Goal: Information Seeking & Learning: Get advice/opinions

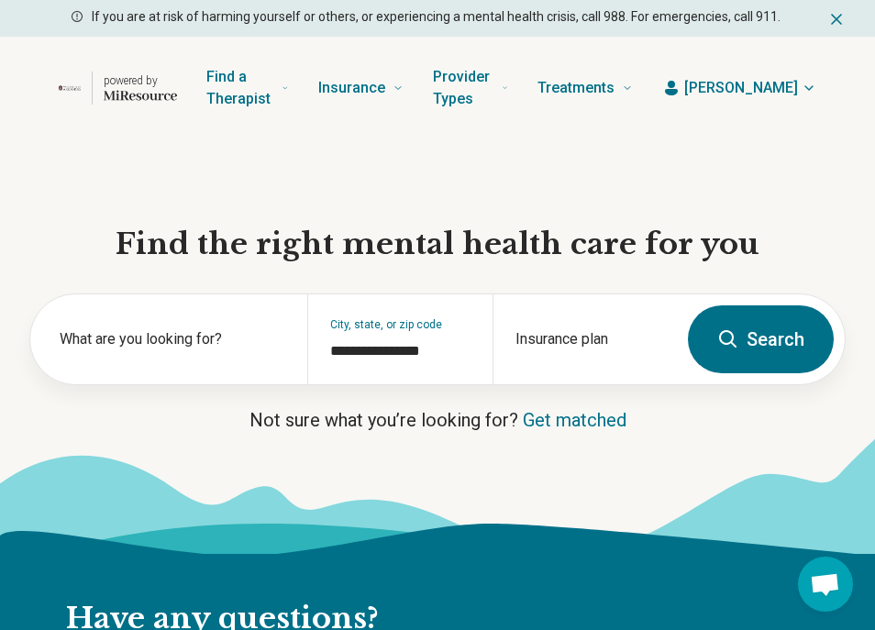
click at [749, 356] on button "Search" at bounding box center [761, 339] width 146 height 68
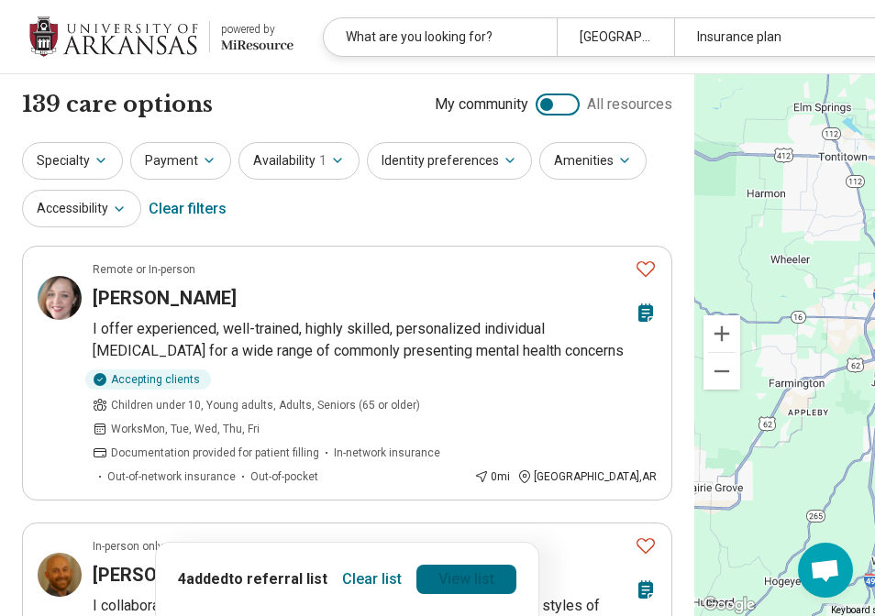
click at [416, 581] on link "View list" at bounding box center [466, 579] width 100 height 29
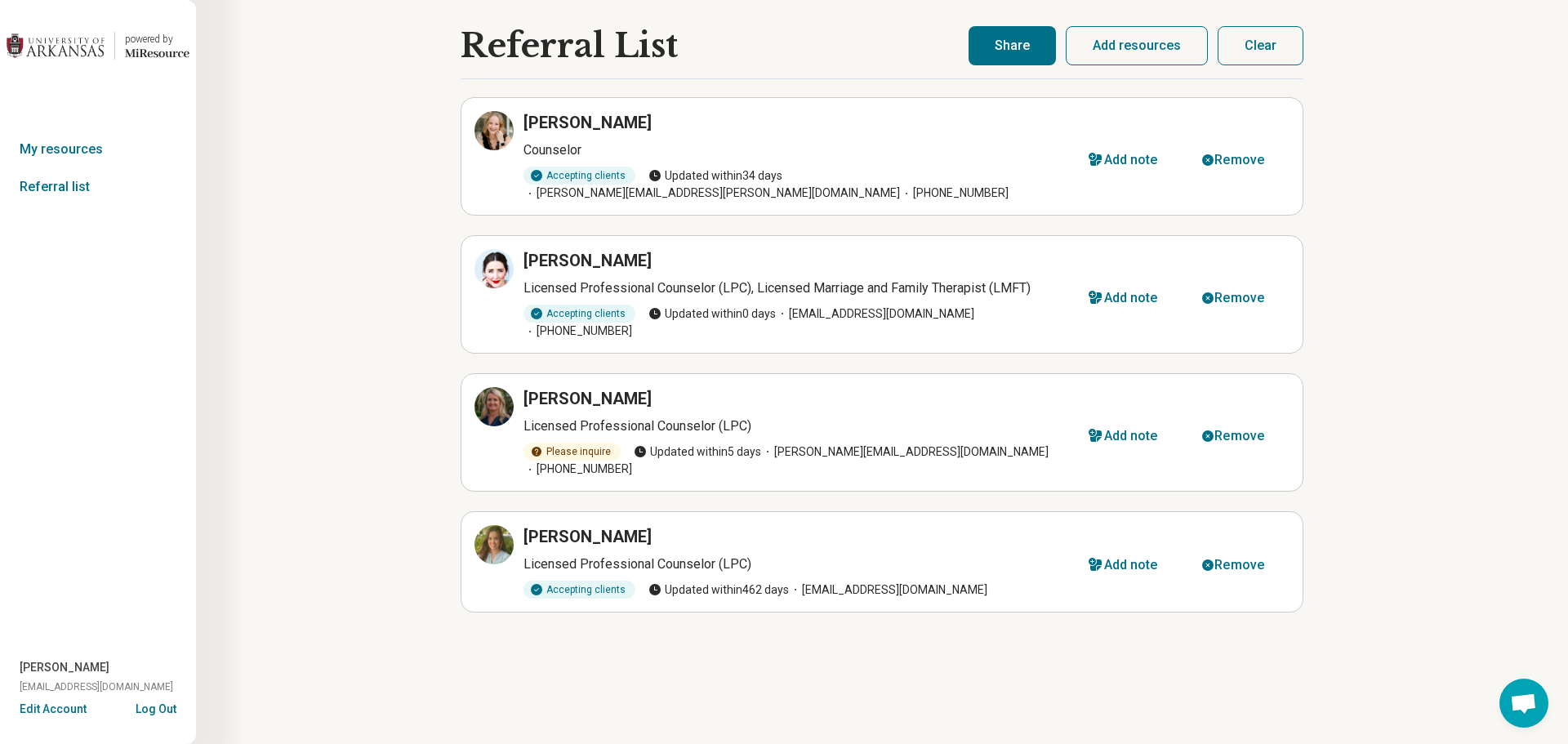
click at [778, 158] on div "Referral List [PERSON_NAME] Counselor Accepting clients Updated [DATE] [EMAIL_A…" at bounding box center [881, 372] width 1372 height 744
click at [778, 60] on button "Share" at bounding box center [1012, 45] width 87 height 39
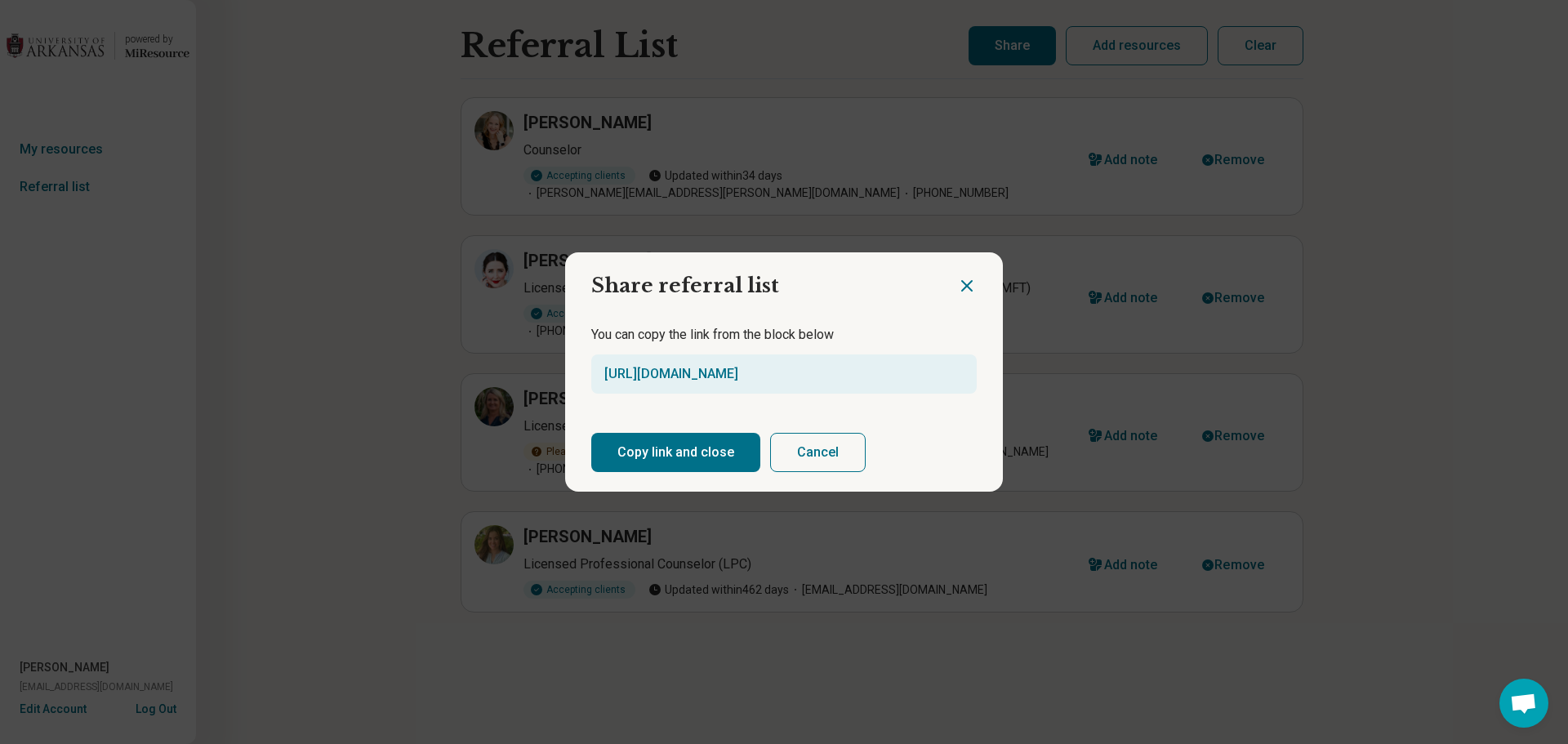
click at [778, 447] on button "Cancel" at bounding box center [817, 452] width 95 height 39
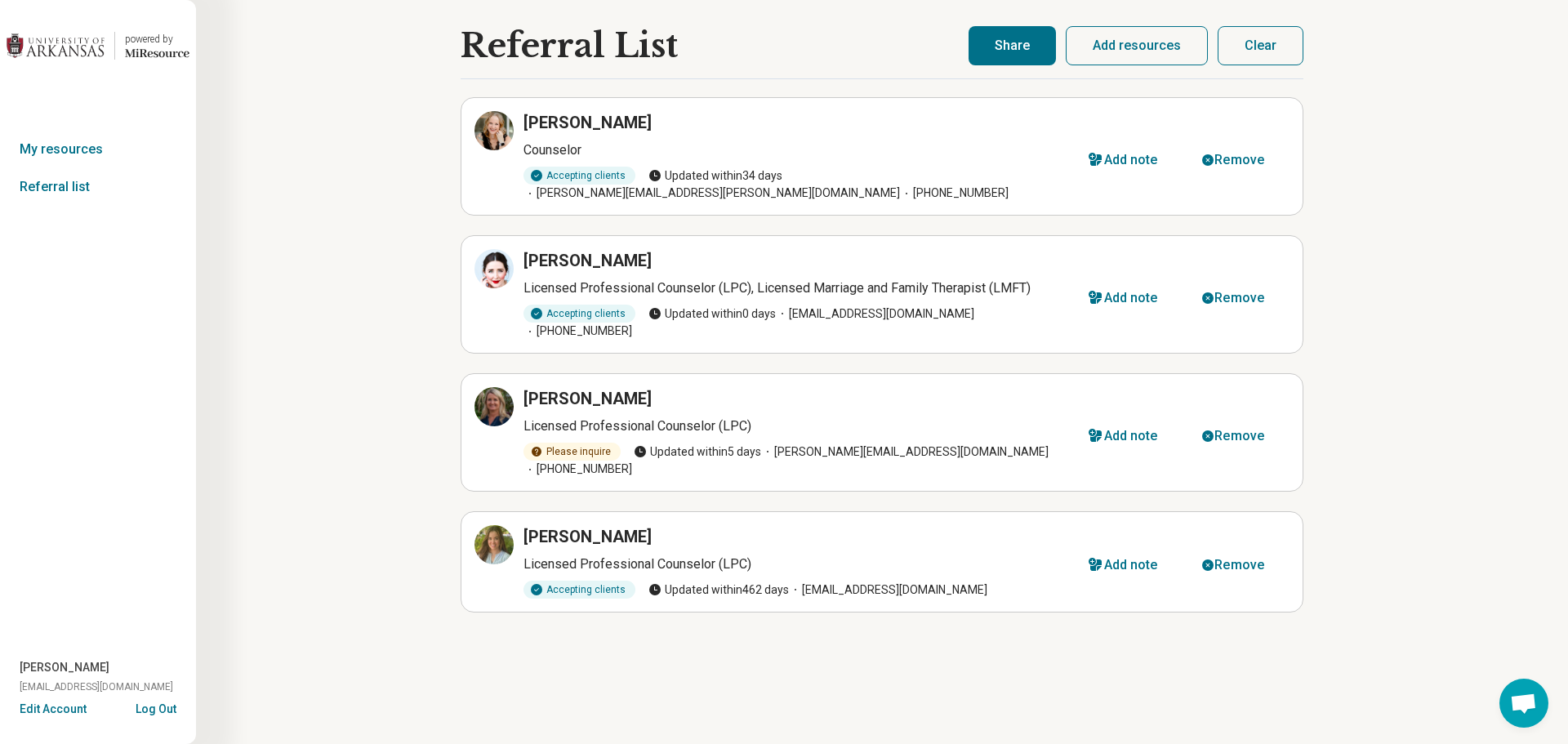
click at [87, 50] on img at bounding box center [55, 45] width 98 height 39
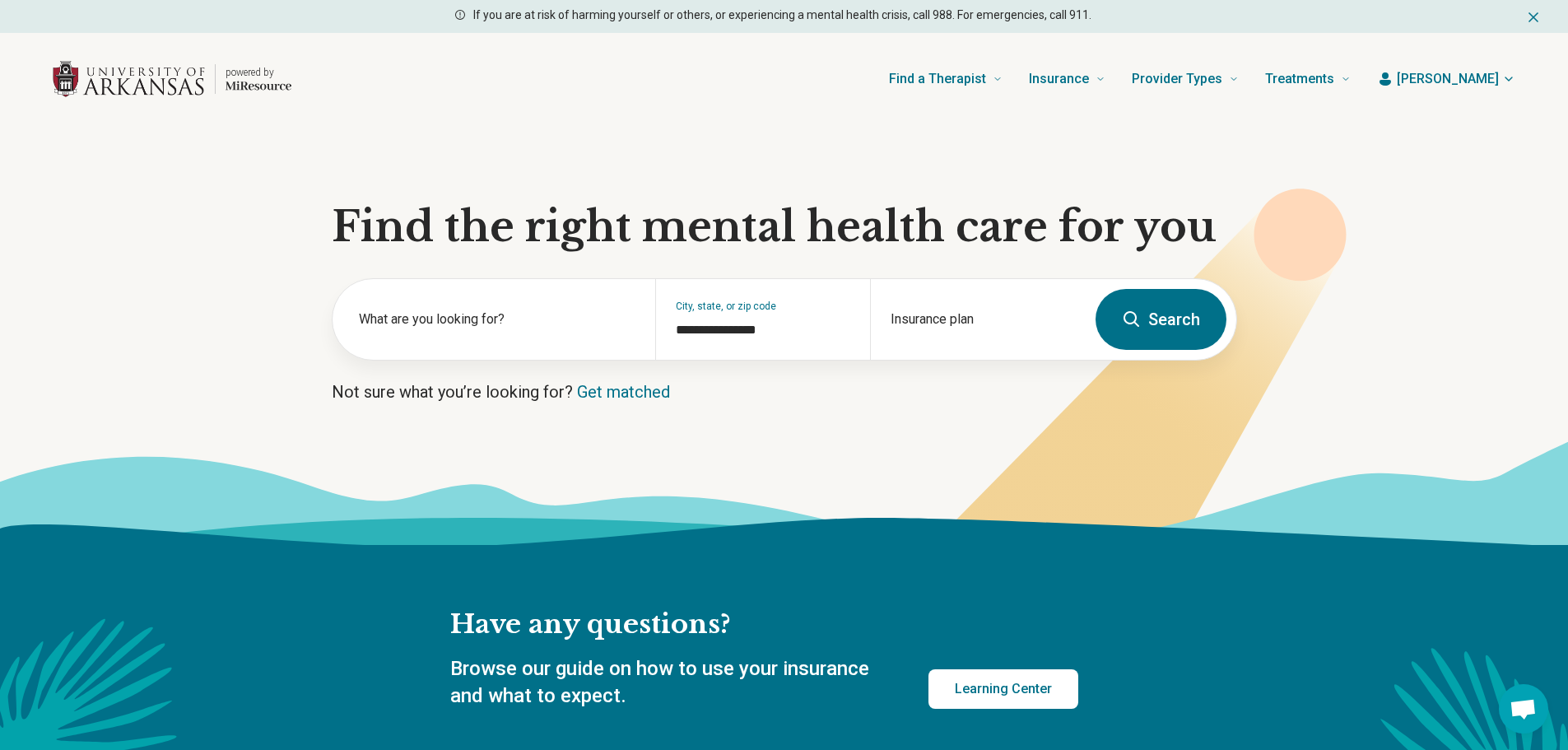
click at [784, 319] on button "Search" at bounding box center [1161, 319] width 131 height 61
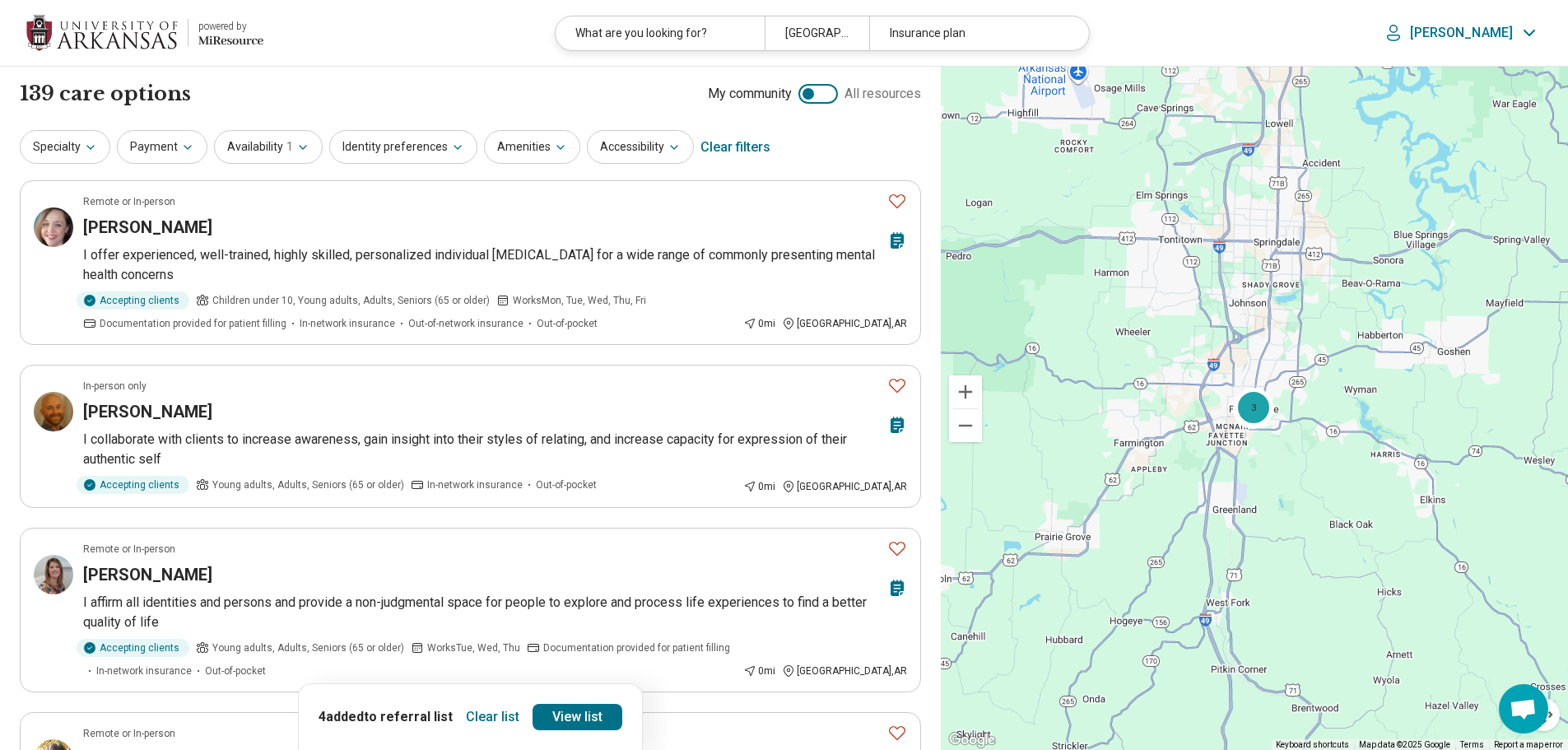
click at [784, 94] on div at bounding box center [819, 94] width 39 height 20
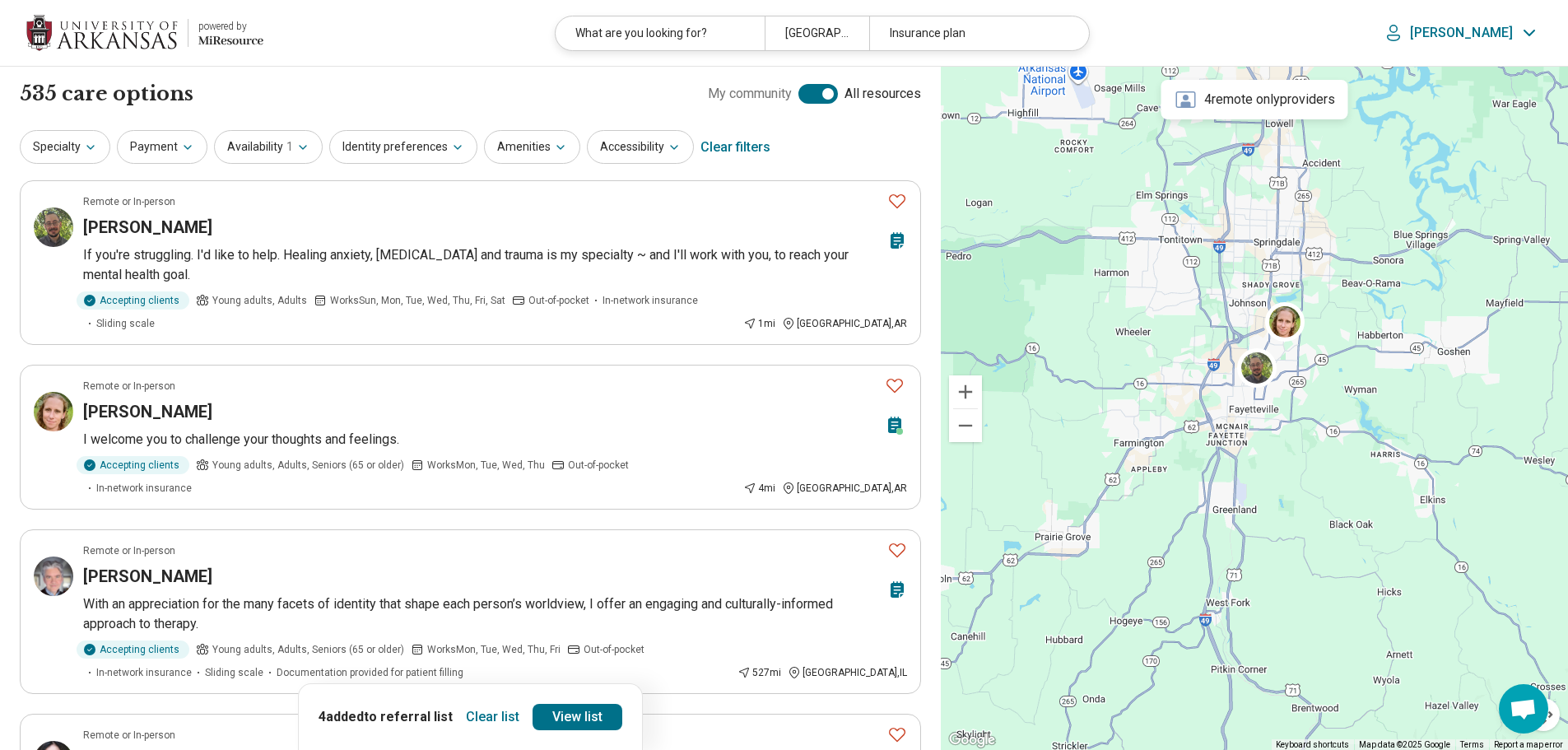
click at [784, 95] on div at bounding box center [819, 94] width 39 height 20
